Goal: Information Seeking & Learning: Learn about a topic

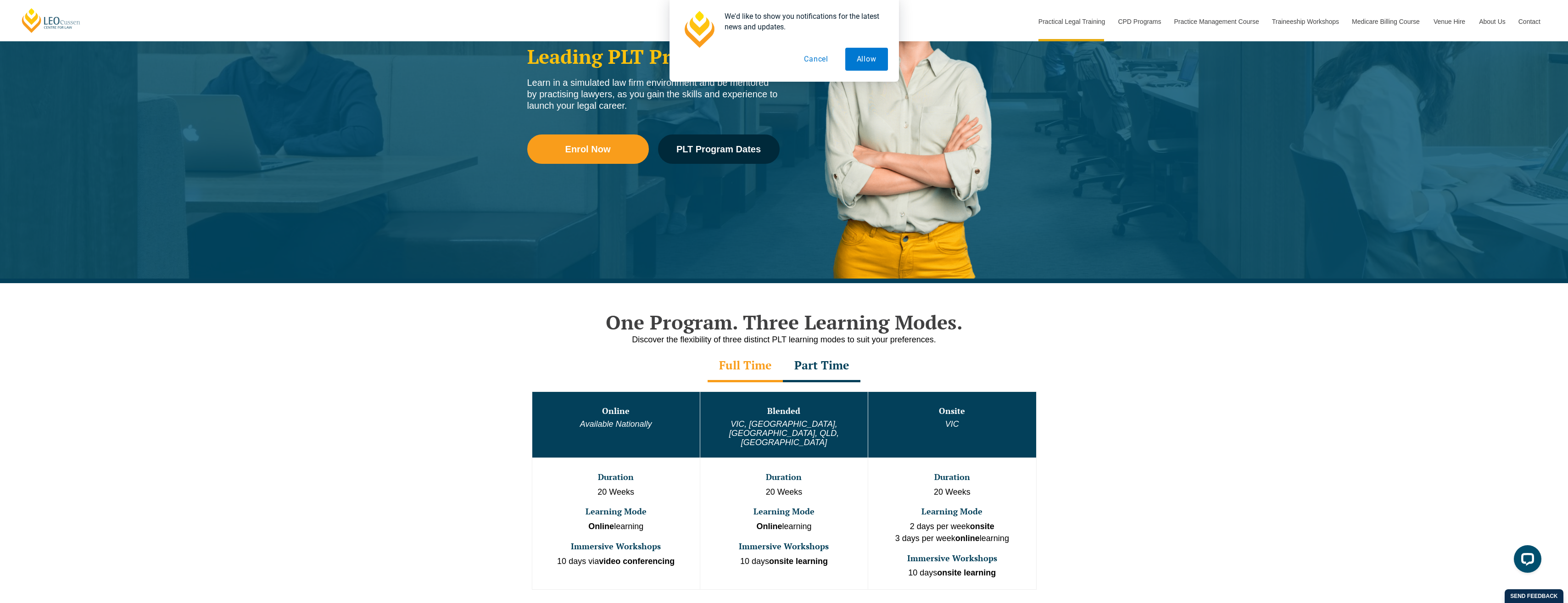
click at [820, 363] on div "Part Time" at bounding box center [822, 365] width 78 height 32
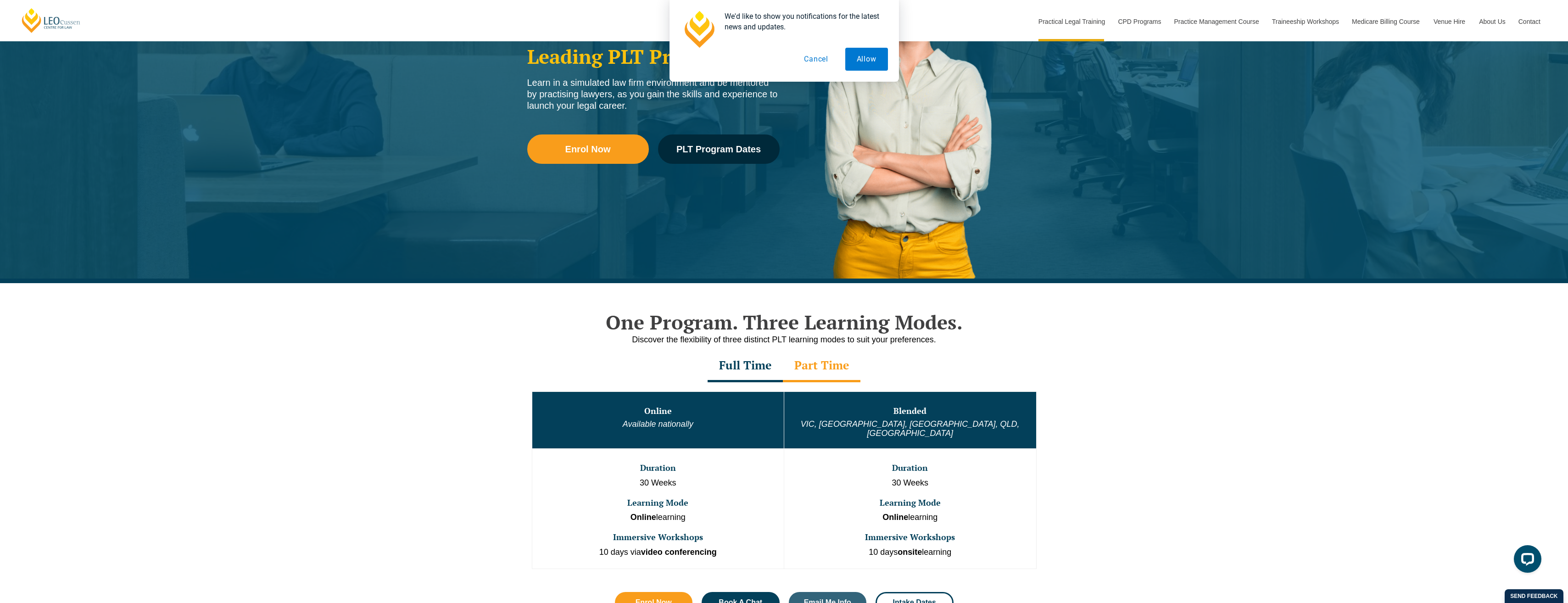
click at [815, 61] on button "Cancel" at bounding box center [816, 59] width 48 height 23
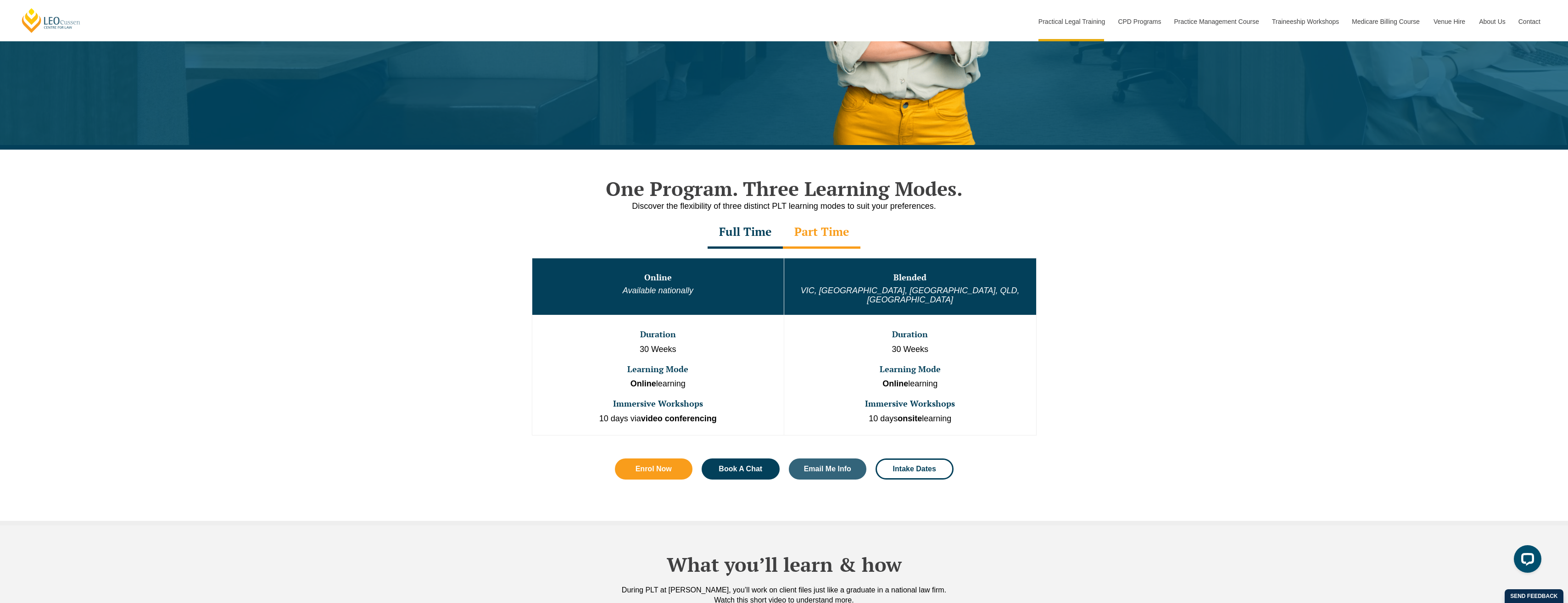
scroll to position [367, 0]
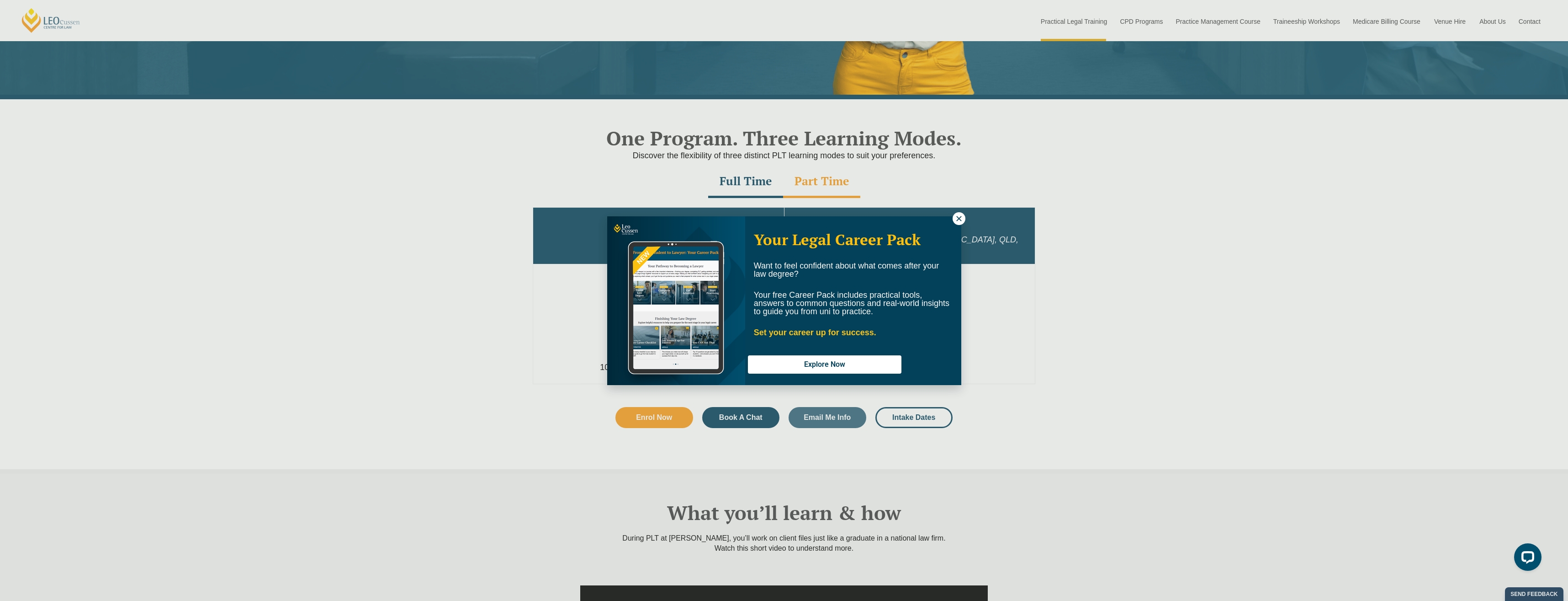
click at [961, 218] on icon at bounding box center [959, 218] width 8 height 8
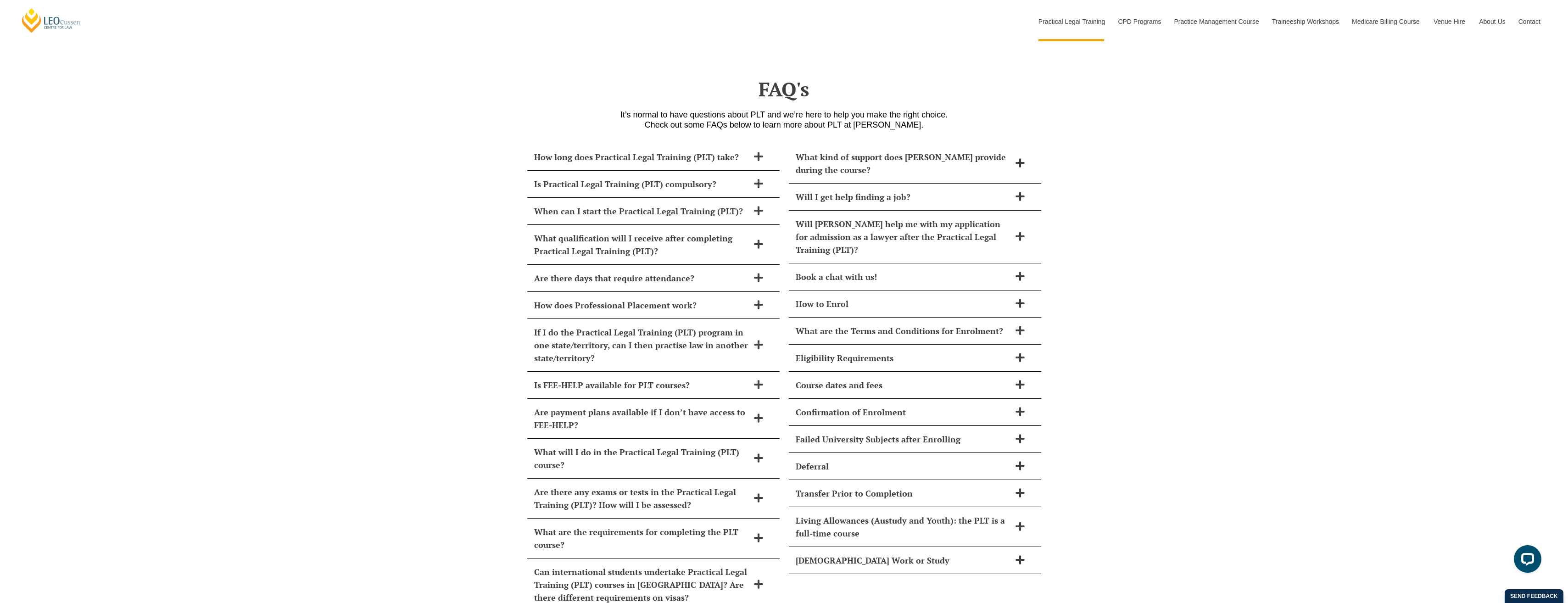
scroll to position [3671, 0]
click at [725, 377] on h2 "Is FEE-HELP available for PLT courses?" at bounding box center [641, 383] width 214 height 13
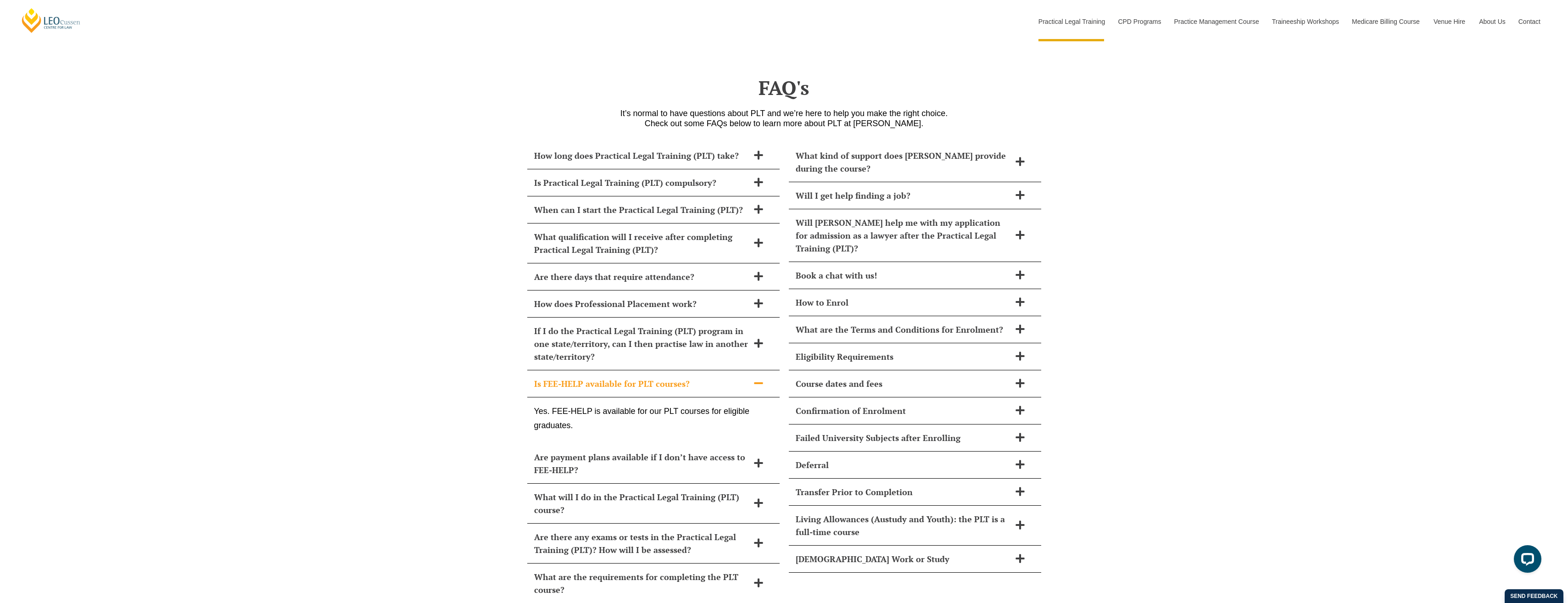
click at [387, 215] on div "How long does Practical Legal Training (PLT) take? Leo Cussen’s PLT course can …" at bounding box center [784, 413] width 1568 height 559
click at [385, 202] on div "How long does Practical Legal Training (PLT) take? Leo Cussen’s PLT course can …" at bounding box center [784, 413] width 1568 height 559
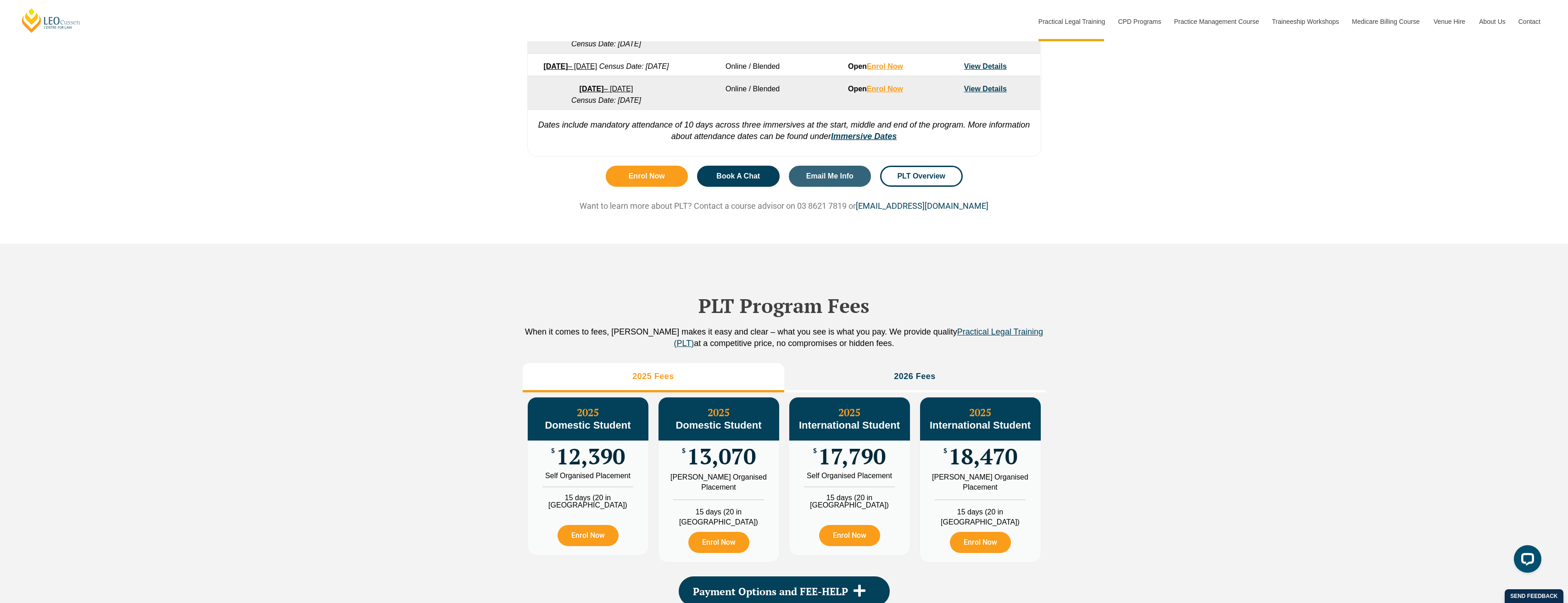
scroll to position [872, 0]
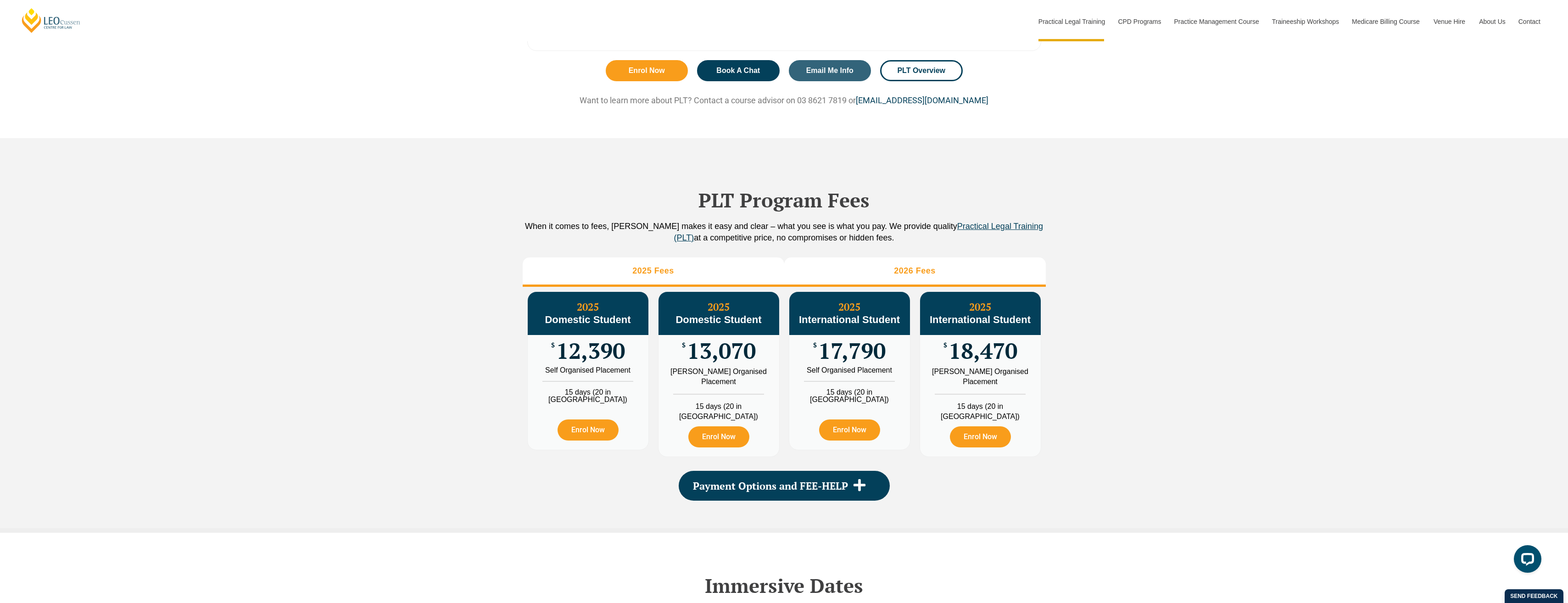
click at [934, 277] on h3 "2026 Fees" at bounding box center [914, 271] width 42 height 11
click at [579, 284] on li "2025 Fees" at bounding box center [653, 272] width 261 height 29
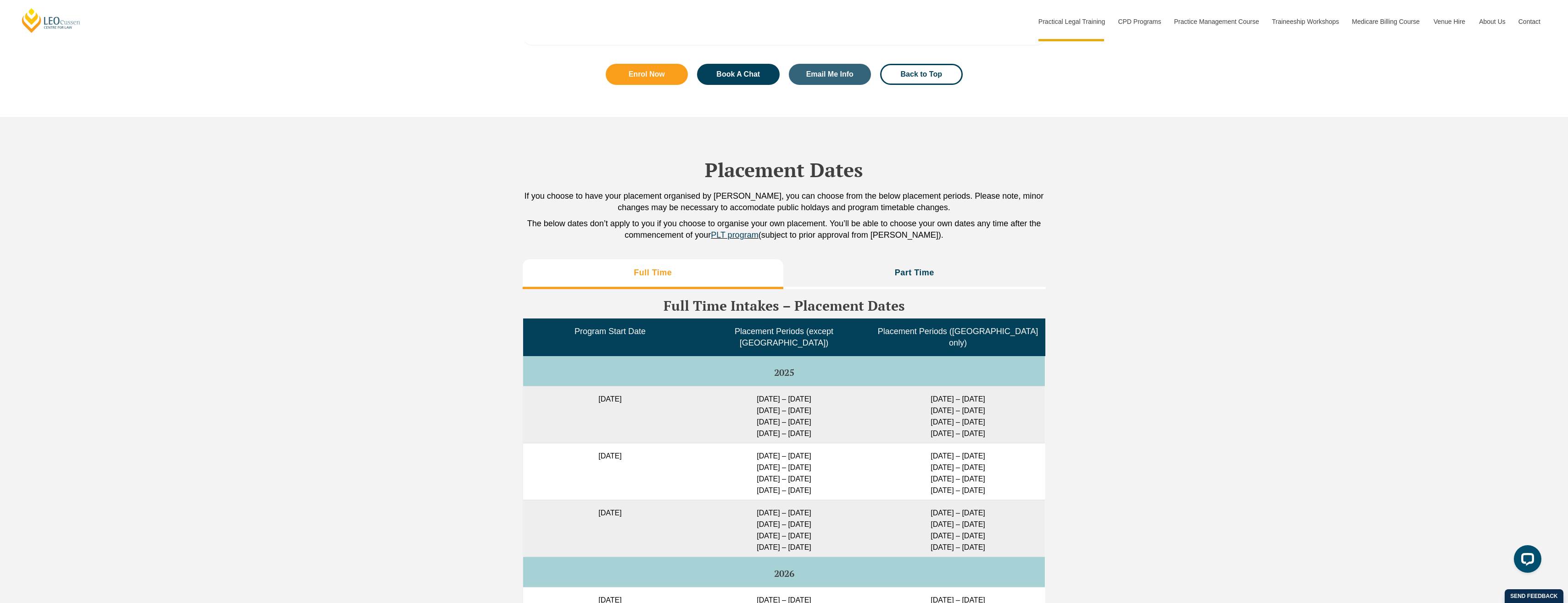
scroll to position [2064, 0]
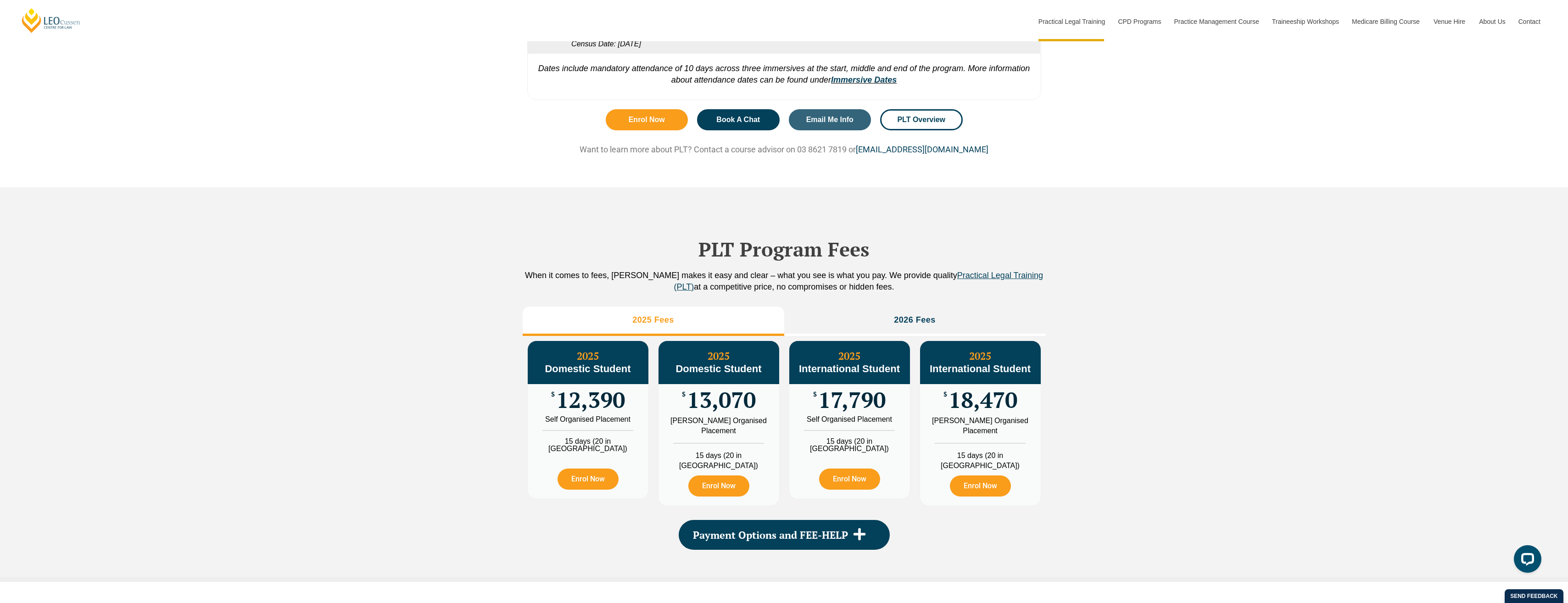
scroll to position [826, 0]
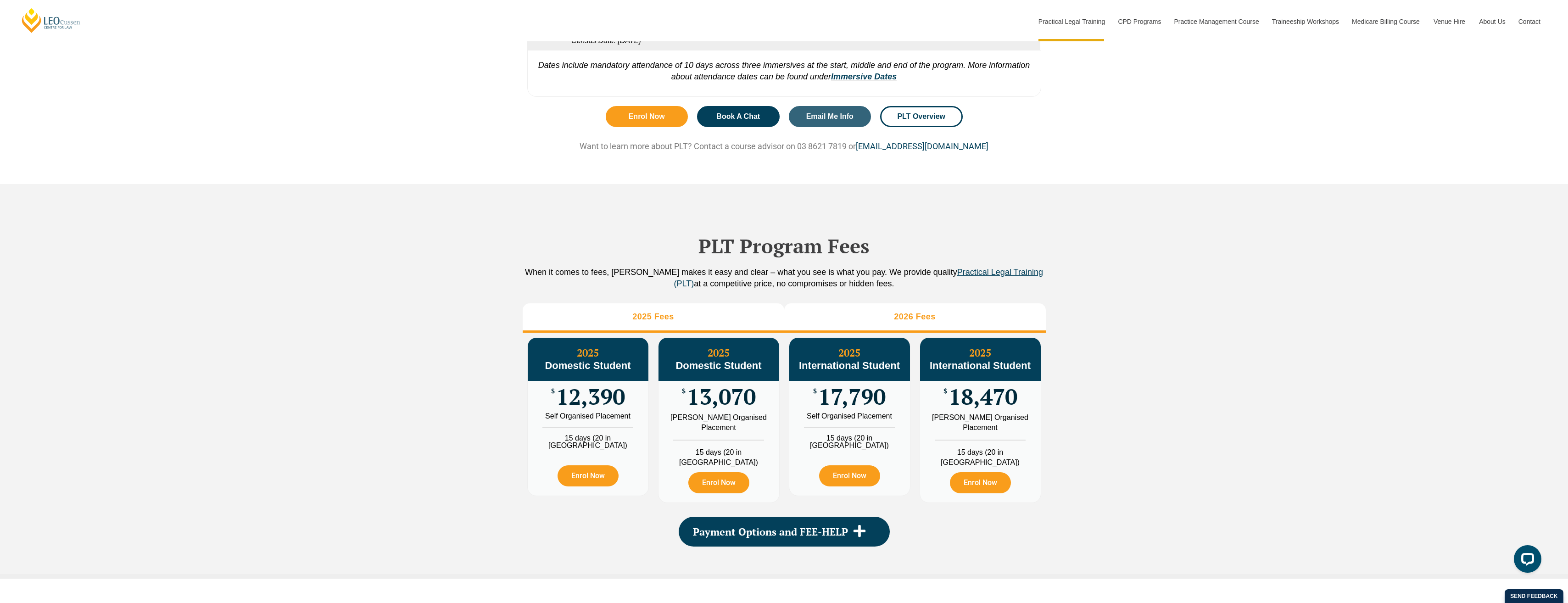
click at [896, 322] on h3 "2026 Fees" at bounding box center [914, 317] width 42 height 11
click at [567, 325] on li "2025 Fees" at bounding box center [653, 318] width 261 height 29
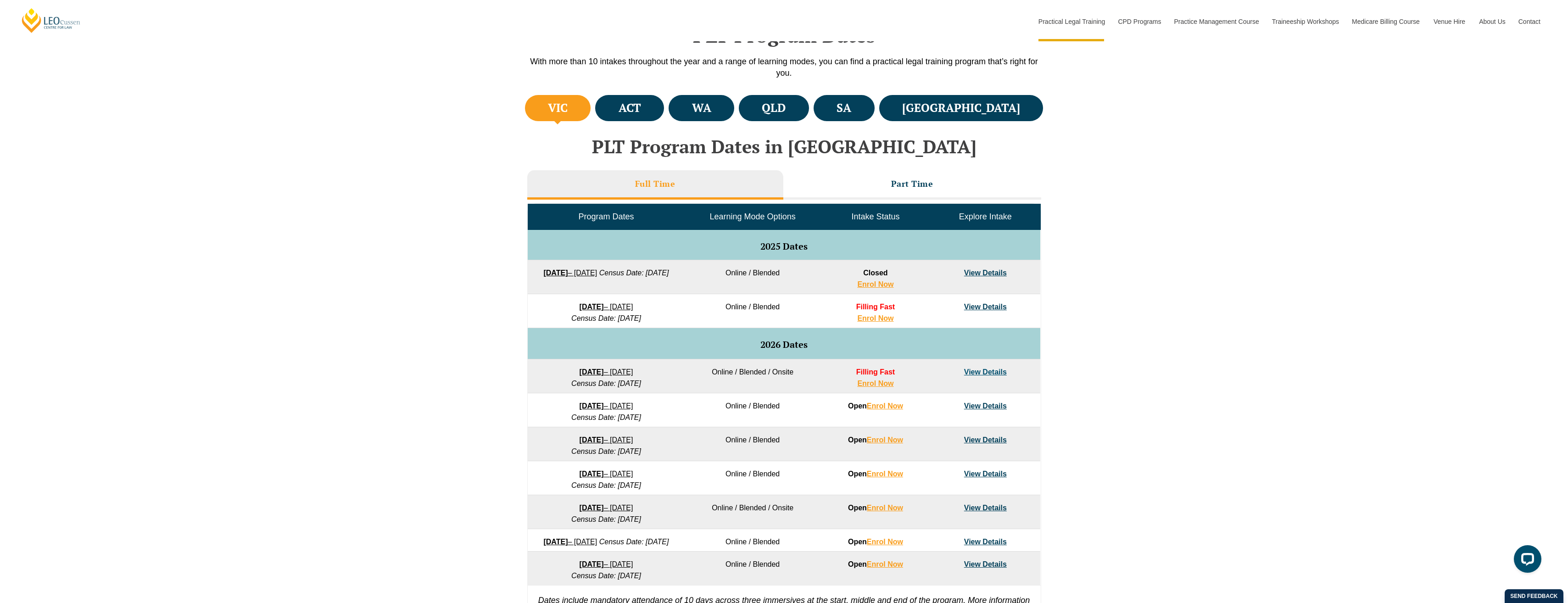
scroll to position [276, 0]
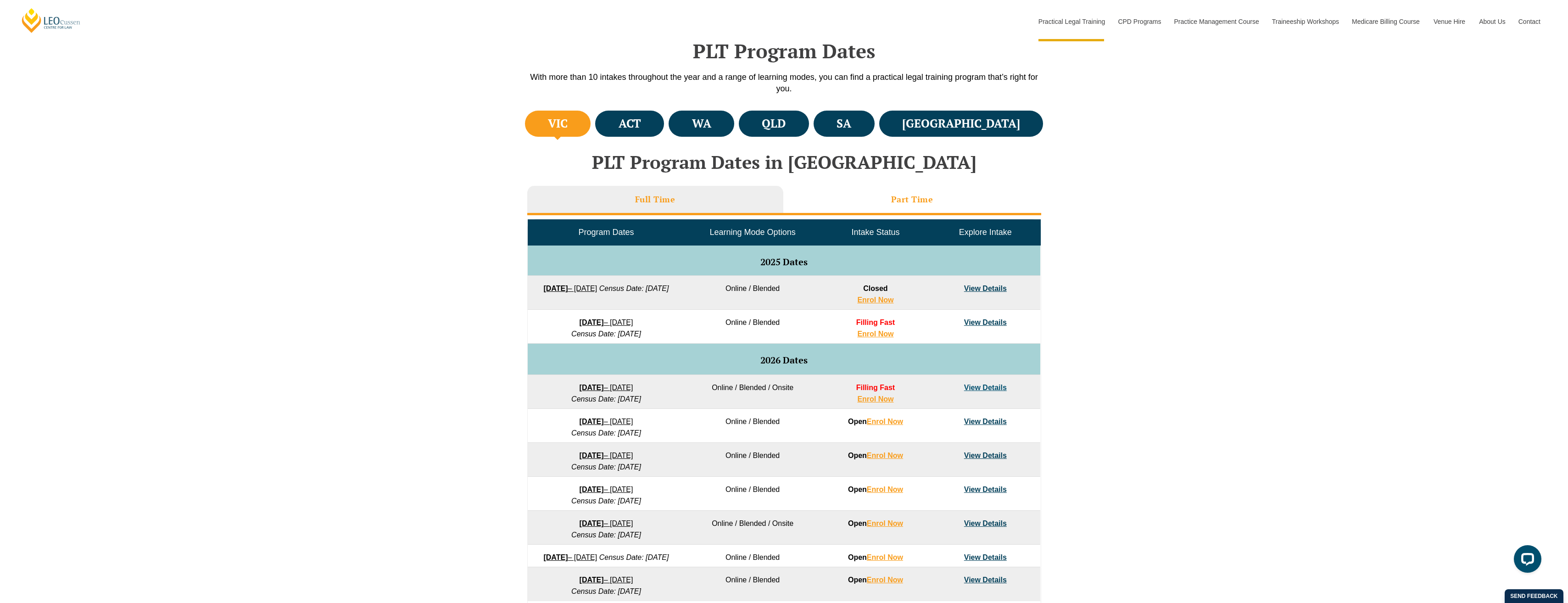
click at [934, 200] on li "Part Time" at bounding box center [912, 201] width 258 height 29
